Goal: Information Seeking & Learning: Find specific page/section

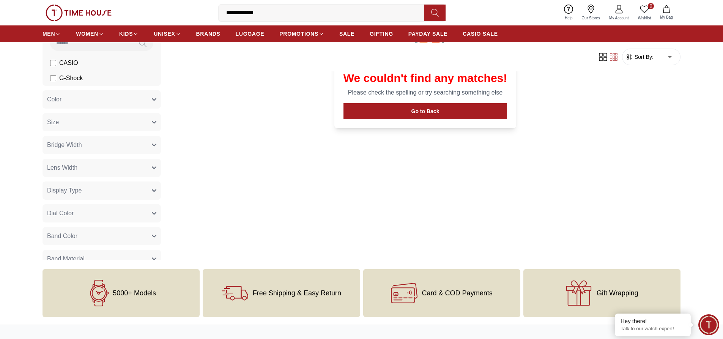
drag, startPoint x: 276, startPoint y: 13, endPoint x: 197, endPoint y: 16, distance: 79.1
click at [197, 16] on div "**********" at bounding box center [362, 12] width 638 height 25
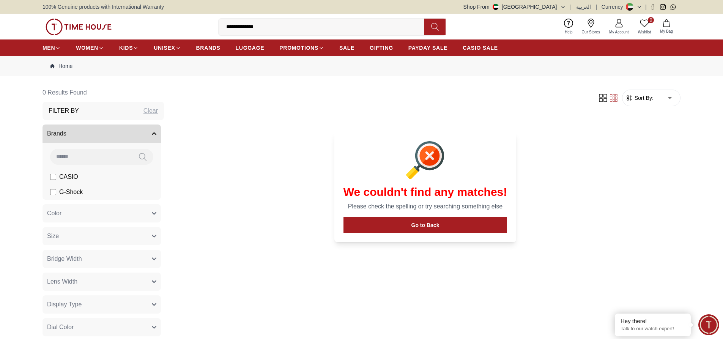
click at [57, 176] on label "CASIO" at bounding box center [64, 176] width 28 height 9
click at [109, 155] on input at bounding box center [91, 156] width 82 height 15
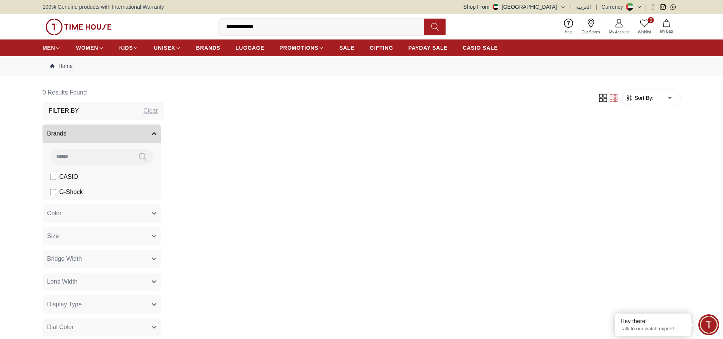
click at [151, 214] on button "Color" at bounding box center [102, 213] width 118 height 18
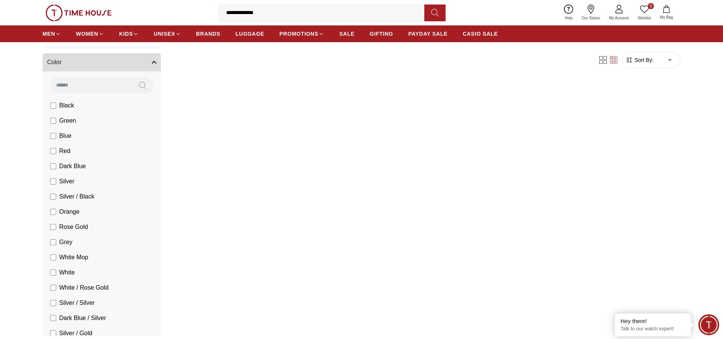
scroll to position [114, 0]
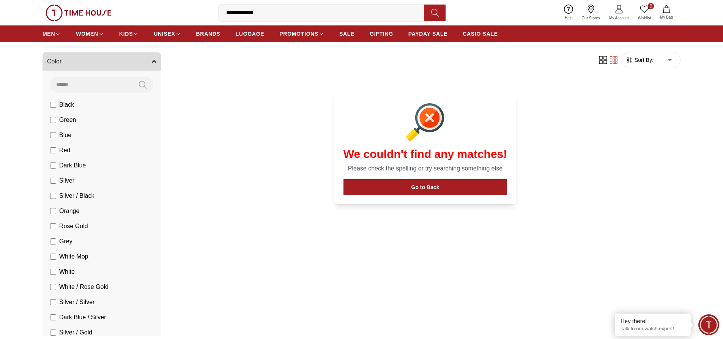
click at [188, 188] on div "We couldn't find any matches! Please check the spelling or try searching someth…" at bounding box center [425, 145] width 511 height 136
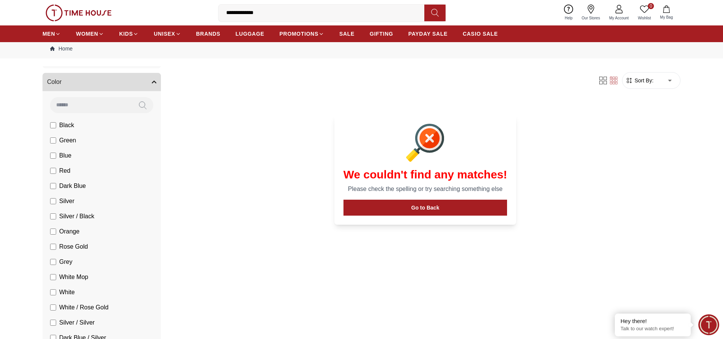
scroll to position [0, 0]
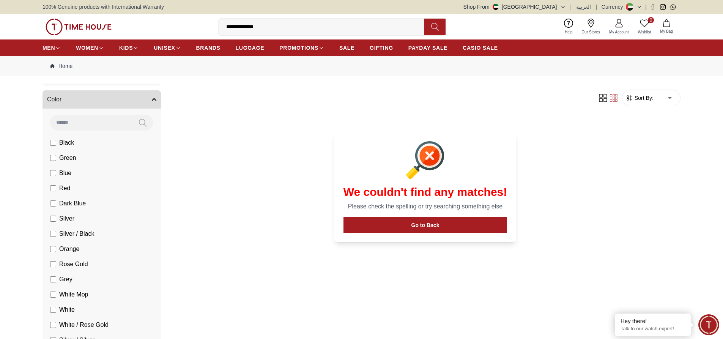
click at [94, 99] on button "Color" at bounding box center [102, 99] width 118 height 18
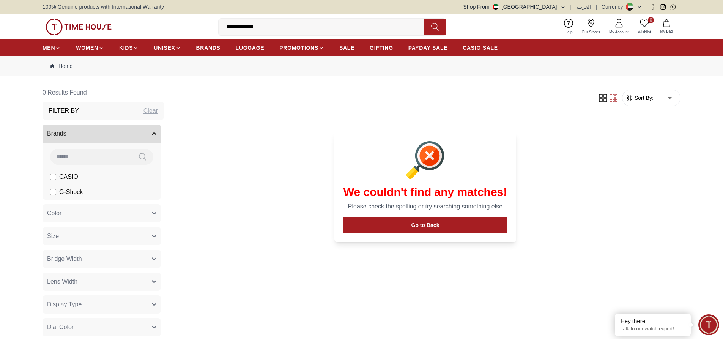
click at [92, 136] on button "Brands" at bounding box center [102, 134] width 118 height 18
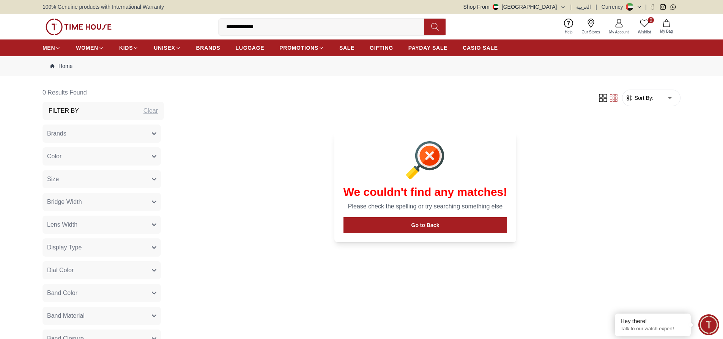
click at [202, 141] on div "We couldn't find any matches! Please check the spelling or try searching someth…" at bounding box center [425, 183] width 511 height 136
